Goal: Task Accomplishment & Management: Manage account settings

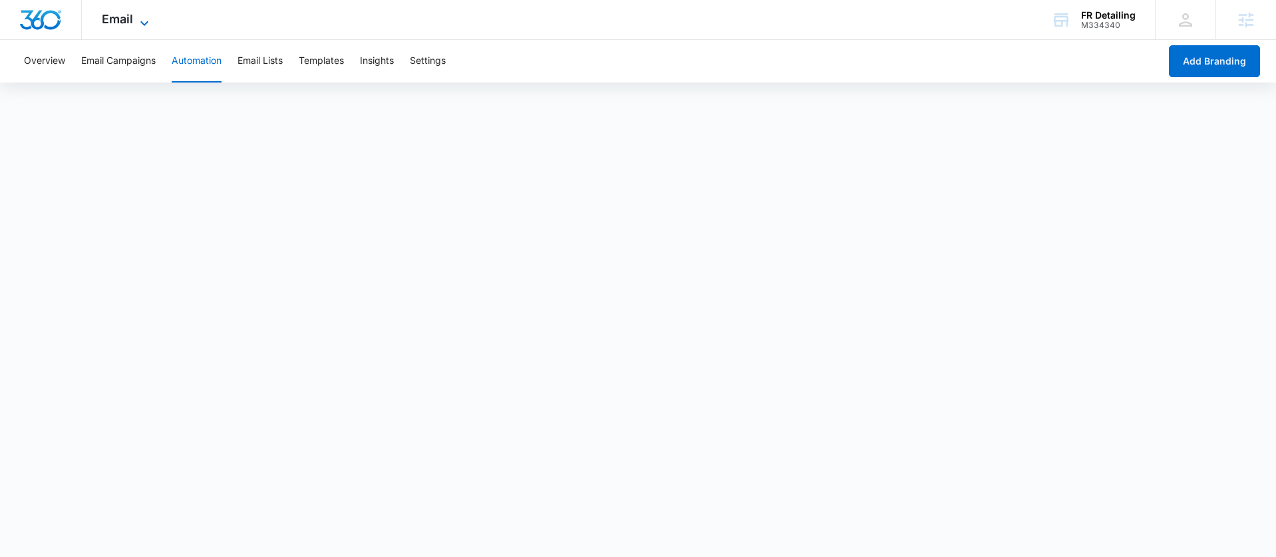
click at [146, 23] on icon at bounding box center [144, 23] width 16 height 16
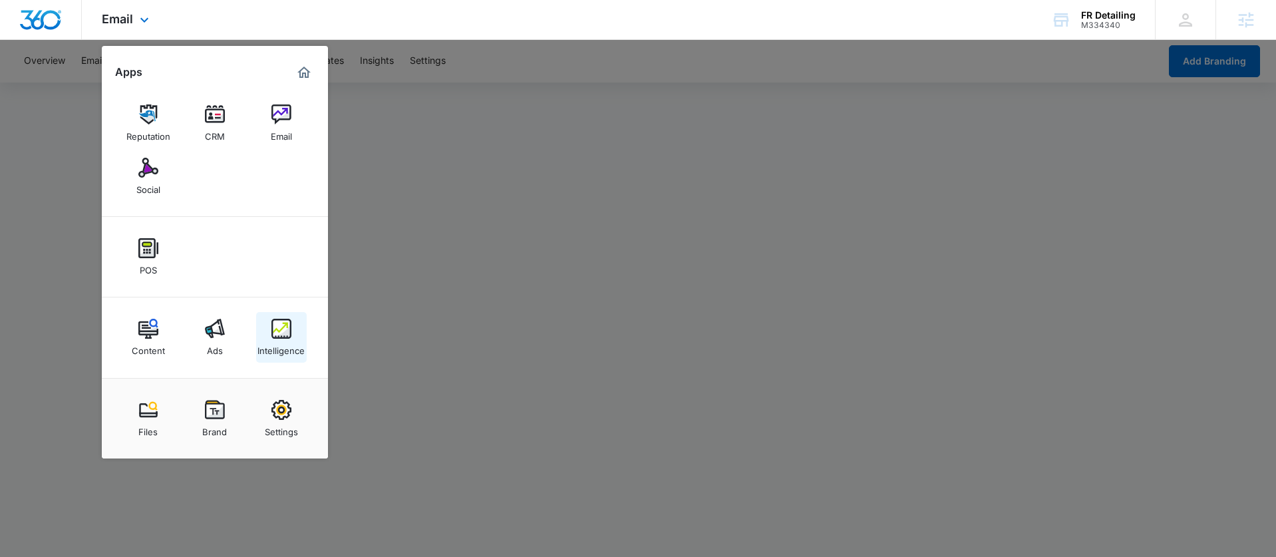
click at [272, 346] on div "Intelligence" at bounding box center [280, 347] width 47 height 17
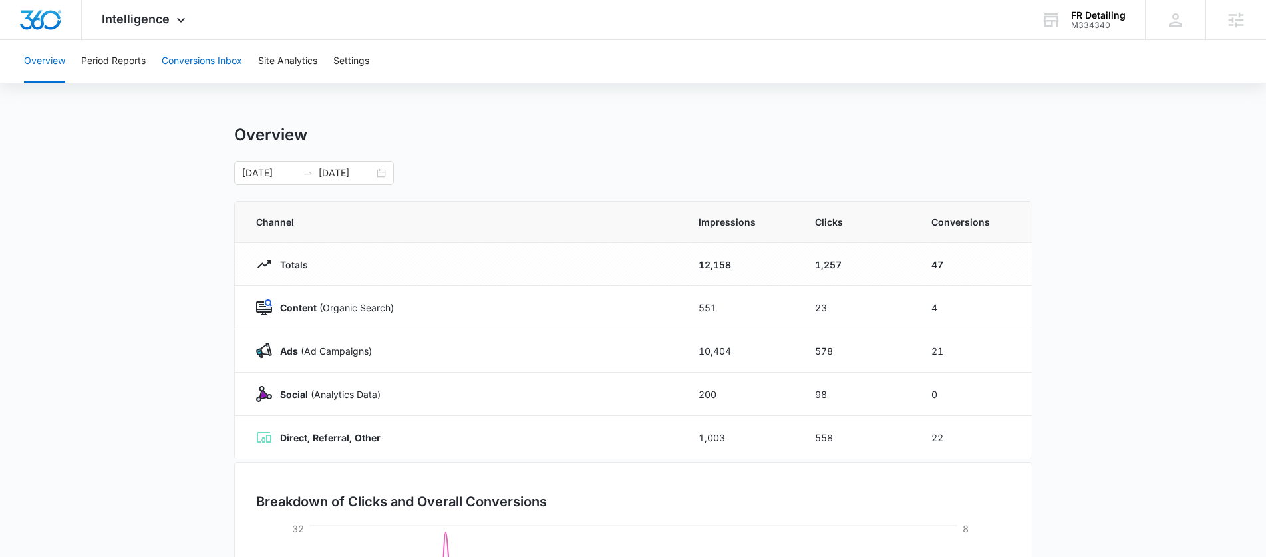
click at [242, 67] on button "Conversions Inbox" at bounding box center [202, 61] width 80 height 43
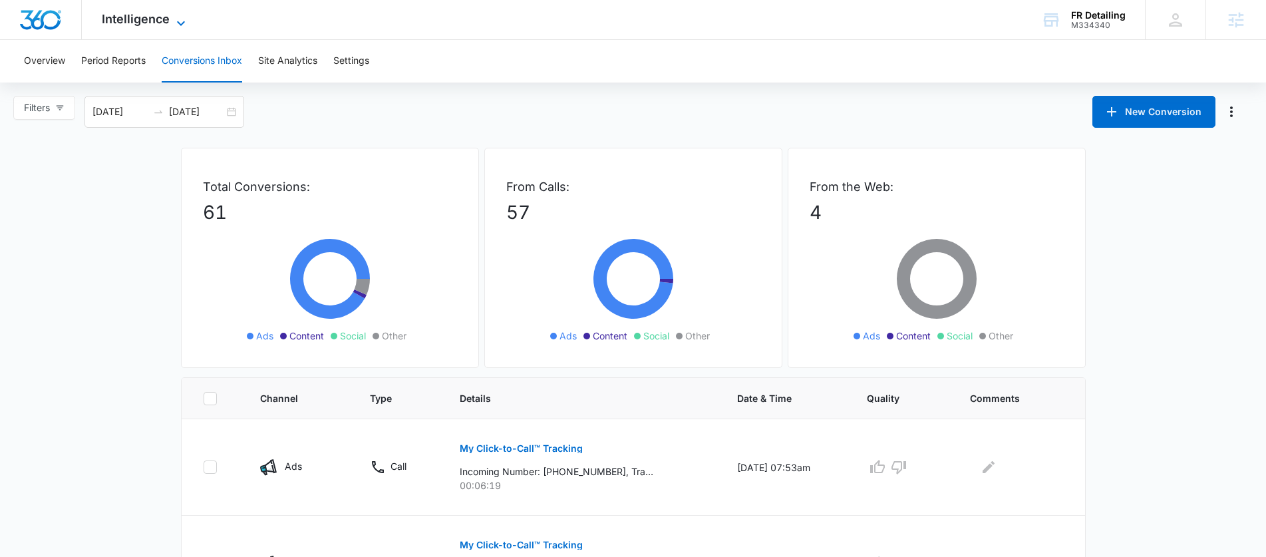
click at [152, 21] on span "Intelligence" at bounding box center [136, 19] width 68 height 14
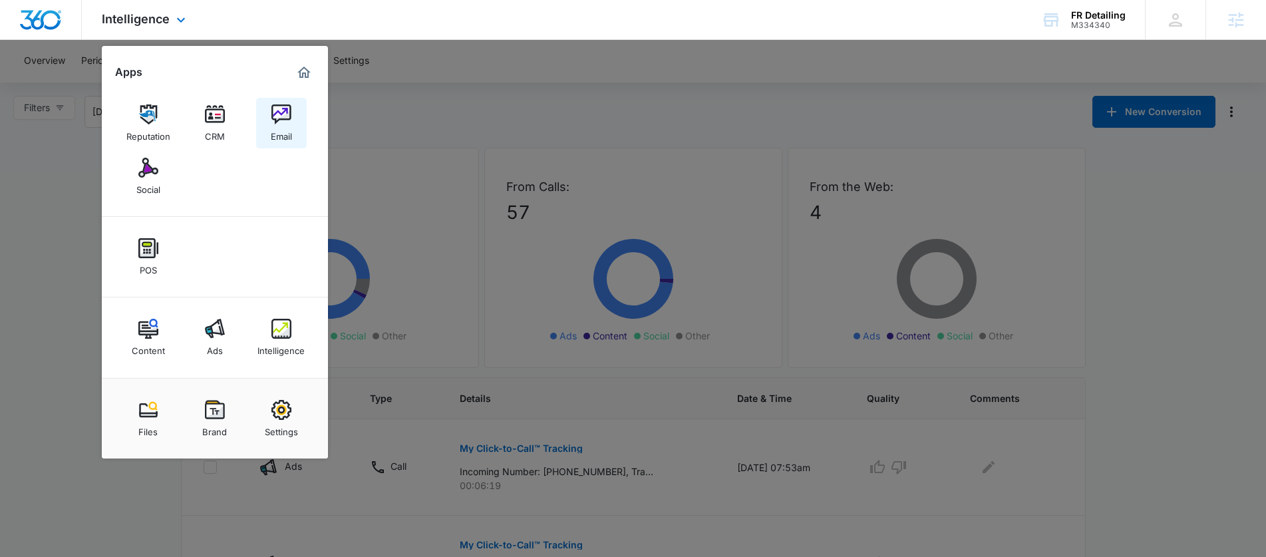
drag, startPoint x: 263, startPoint y: 167, endPoint x: 277, endPoint y: 143, distance: 28.1
click at [264, 165] on div "Reputation CRM Email Social" at bounding box center [215, 150] width 226 height 134
click at [283, 123] on img at bounding box center [281, 114] width 20 height 20
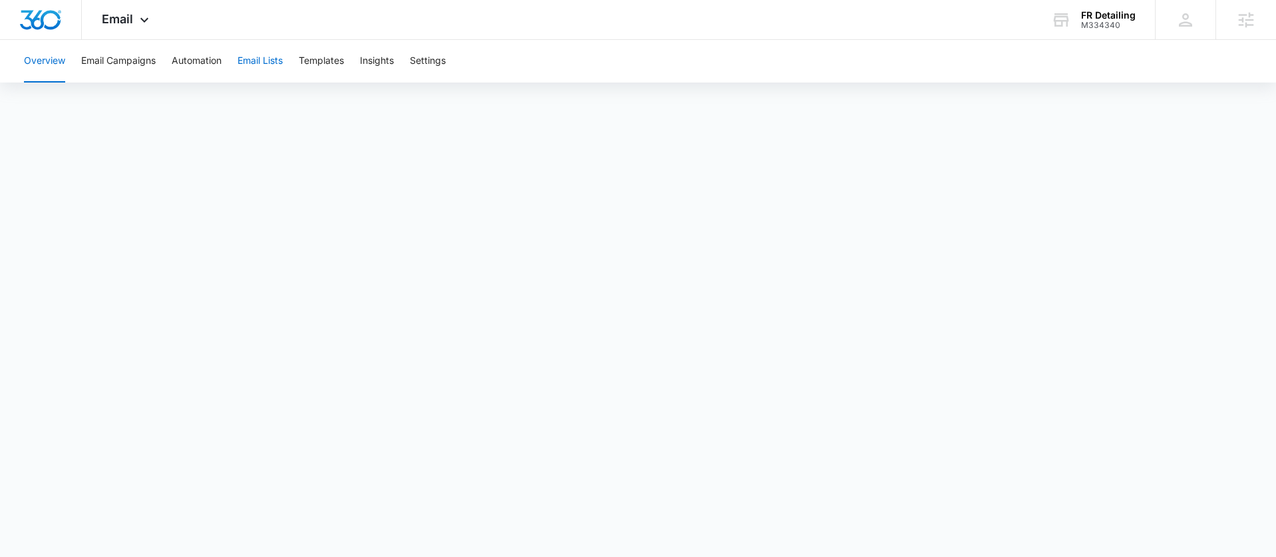
click at [272, 55] on button "Email Lists" at bounding box center [260, 61] width 45 height 43
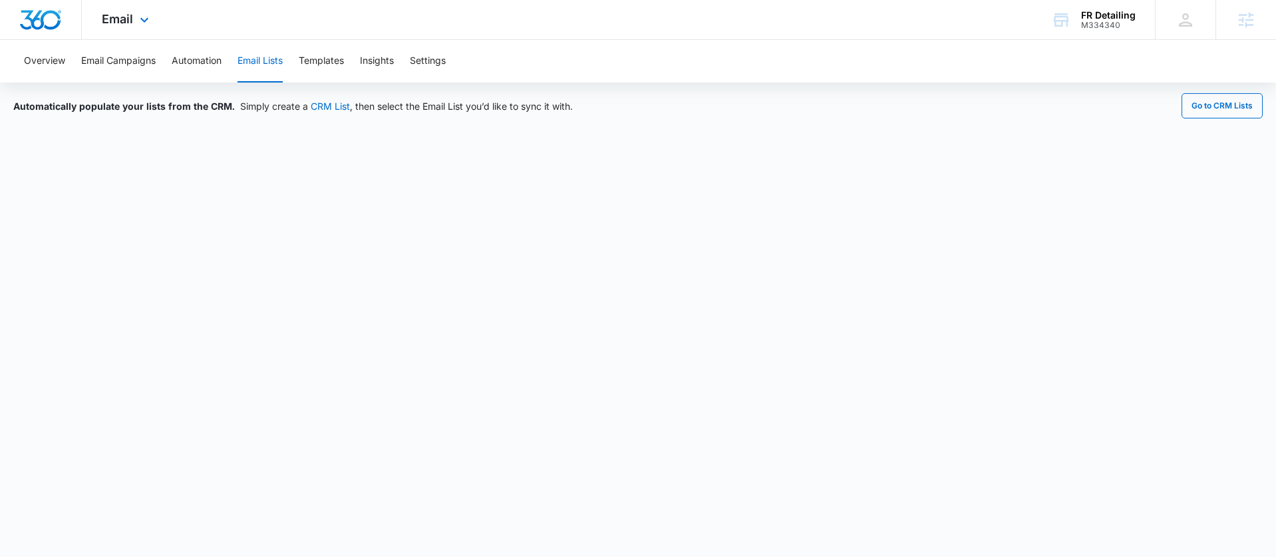
click at [134, 21] on div "Email Apps Reputation CRM Email Social POS Content Ads Intelligence Files Brand…" at bounding box center [127, 19] width 90 height 39
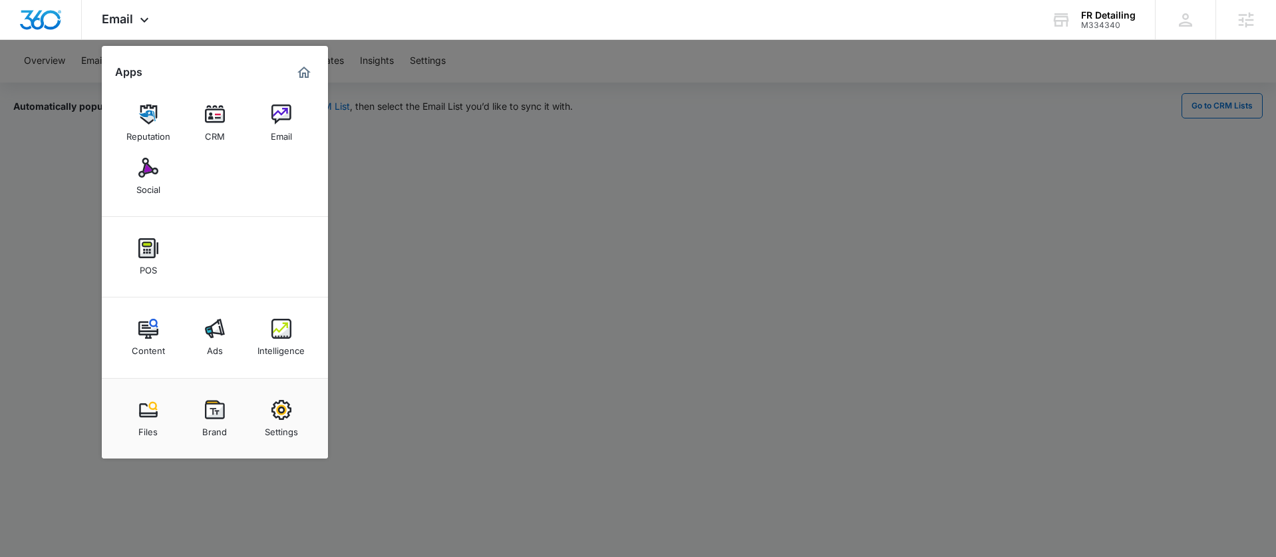
click at [214, 134] on div "CRM" at bounding box center [215, 132] width 20 height 17
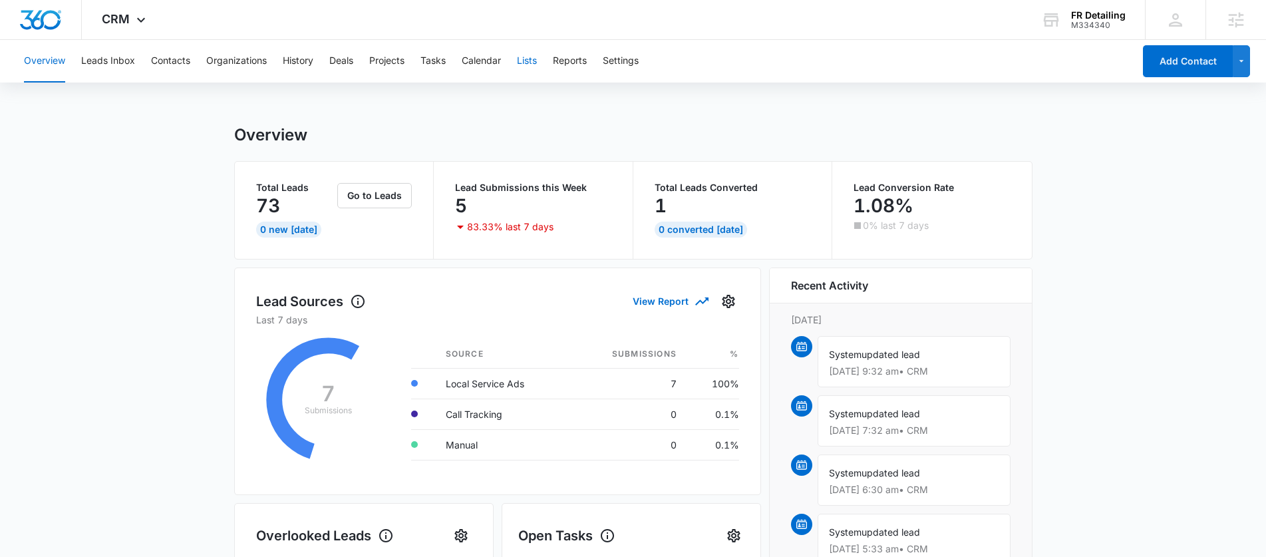
click at [537, 71] on button "Lists" at bounding box center [527, 61] width 20 height 43
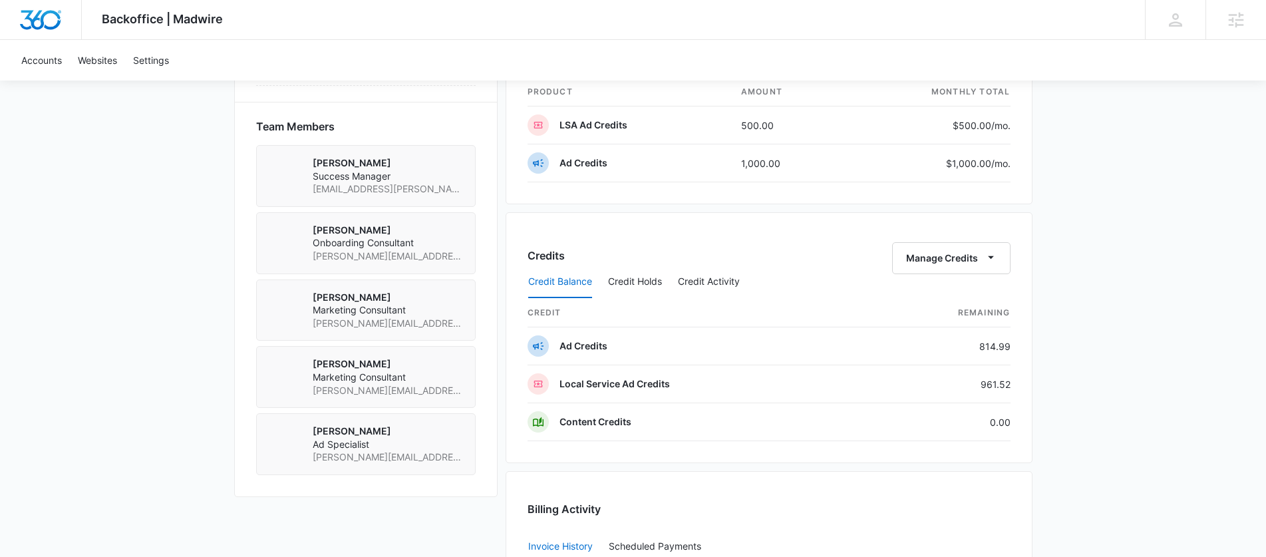
scroll to position [997, 0]
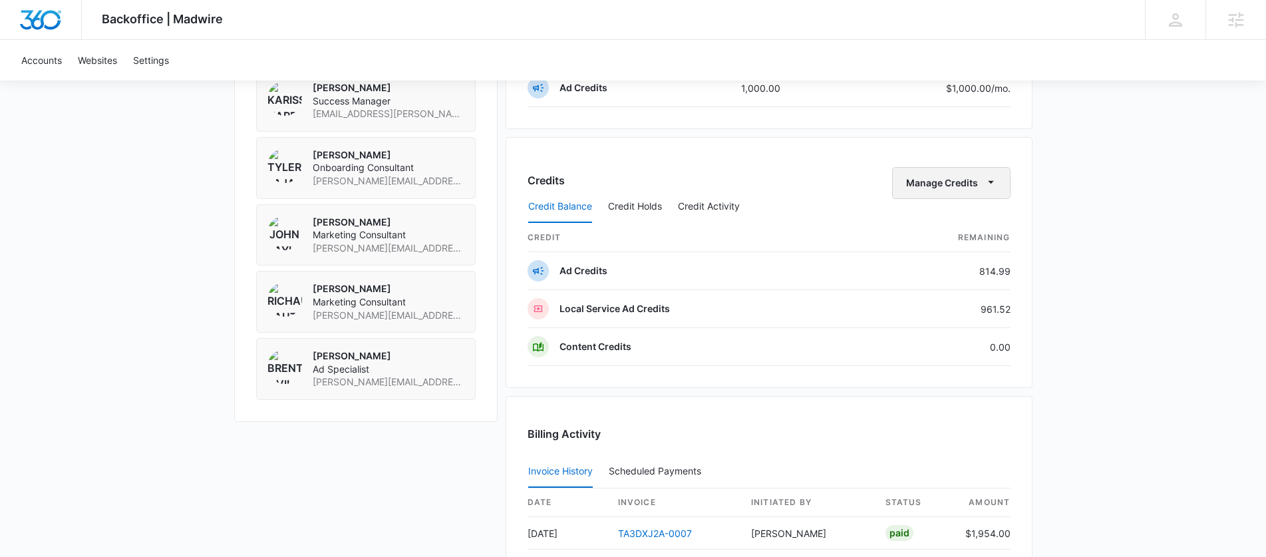
click at [977, 177] on button "Manage Credits" at bounding box center [951, 183] width 118 height 32
click at [970, 224] on div "Transfer Credits" at bounding box center [944, 225] width 70 height 9
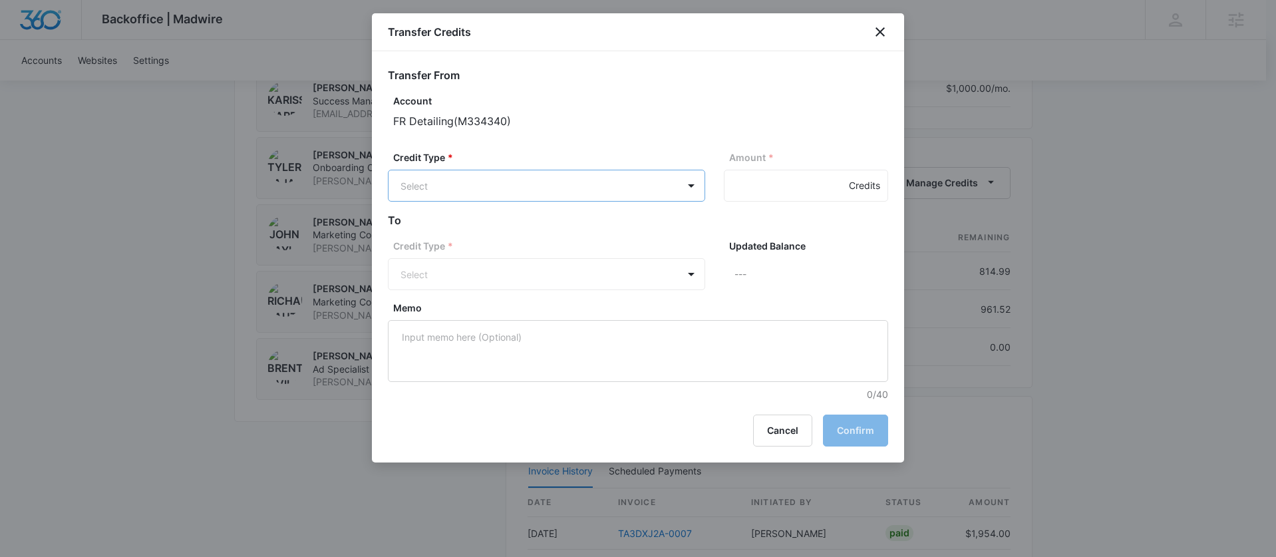
click at [526, 226] on div "Ad Credits (814.99 Credits)" at bounding box center [545, 236] width 283 height 21
click at [540, 253] on label "Credit Type *" at bounding box center [551, 247] width 317 height 14
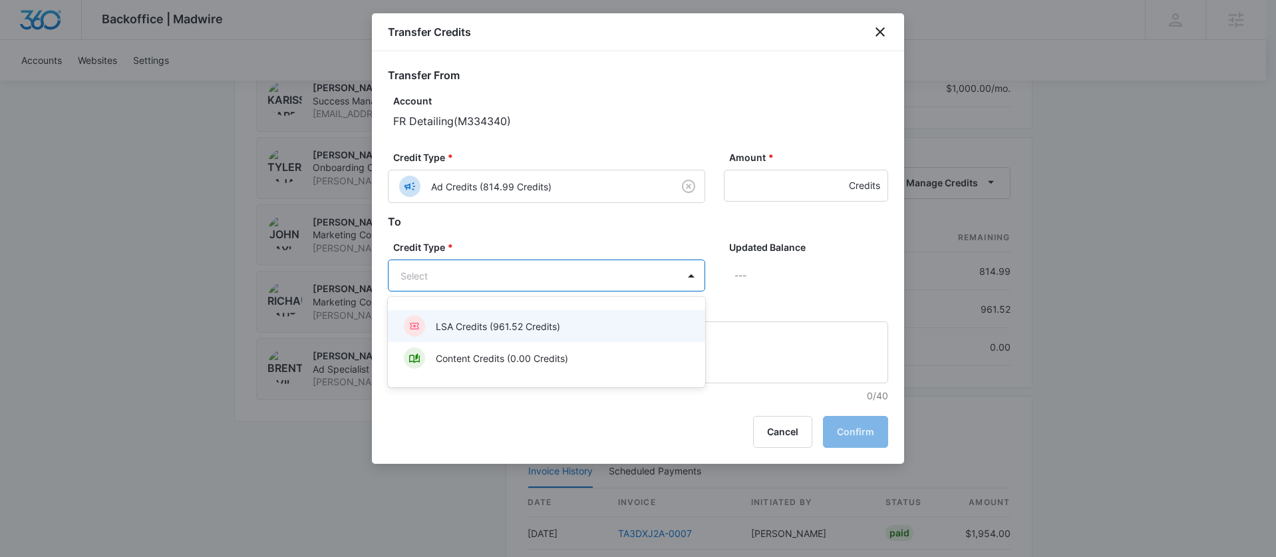
click at [510, 330] on p "LSA Credits (961.52 Credits)" at bounding box center [498, 326] width 124 height 14
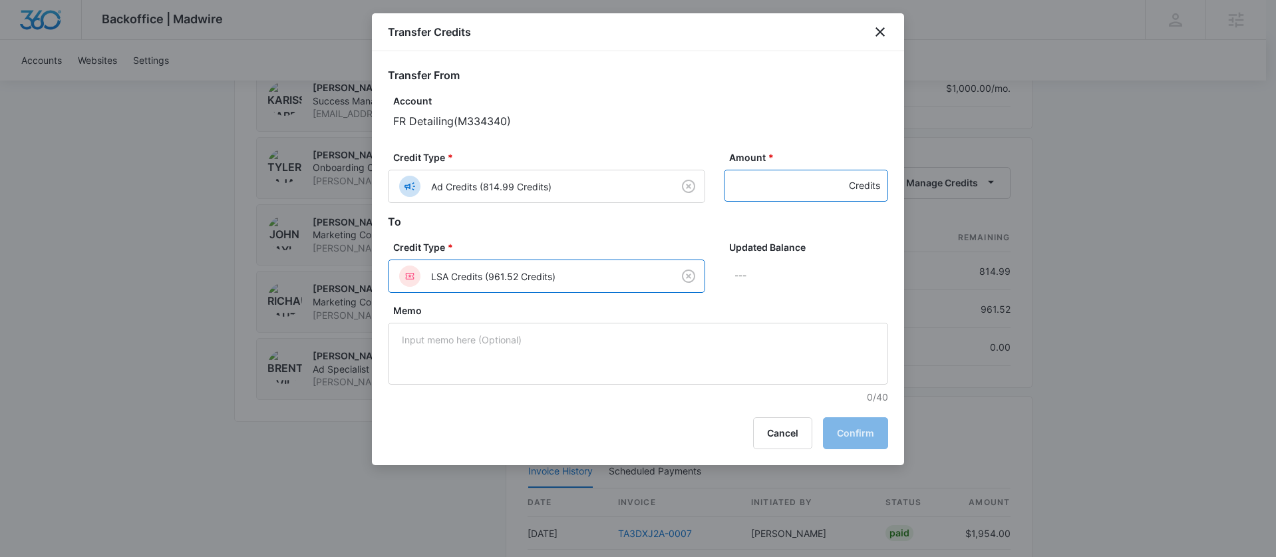
click at [794, 173] on input "Amount *" at bounding box center [806, 186] width 164 height 32
type input "814.99"
click at [866, 115] on p "FR Detailing ( M334340 )" at bounding box center [640, 121] width 495 height 16
click at [866, 431] on button "Confirm" at bounding box center [855, 433] width 65 height 32
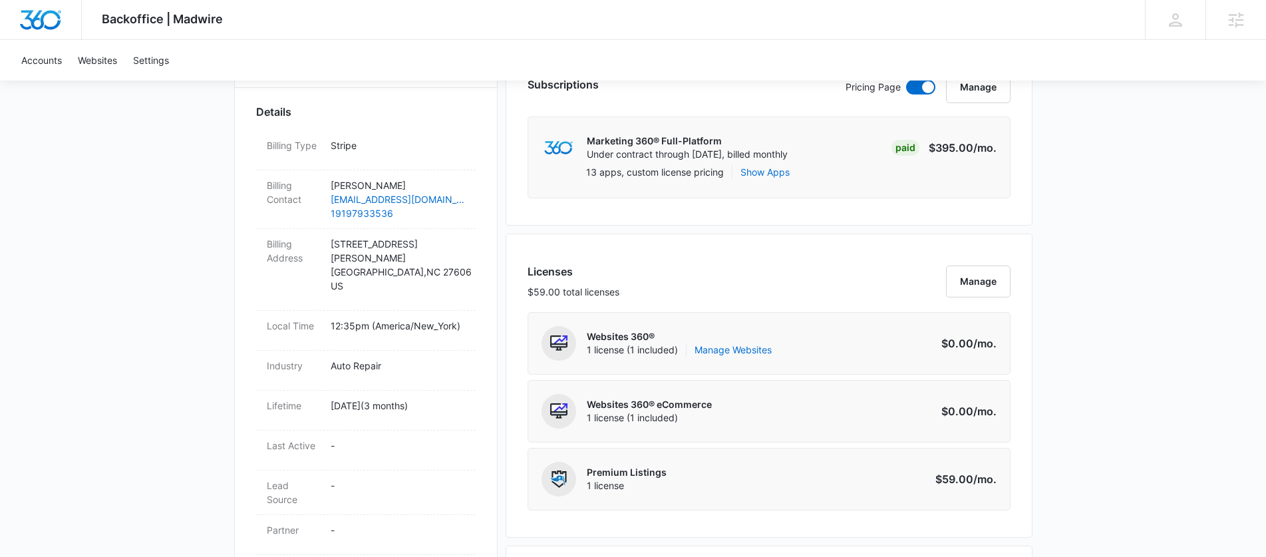
scroll to position [0, 0]
